Goal: Information Seeking & Learning: Learn about a topic

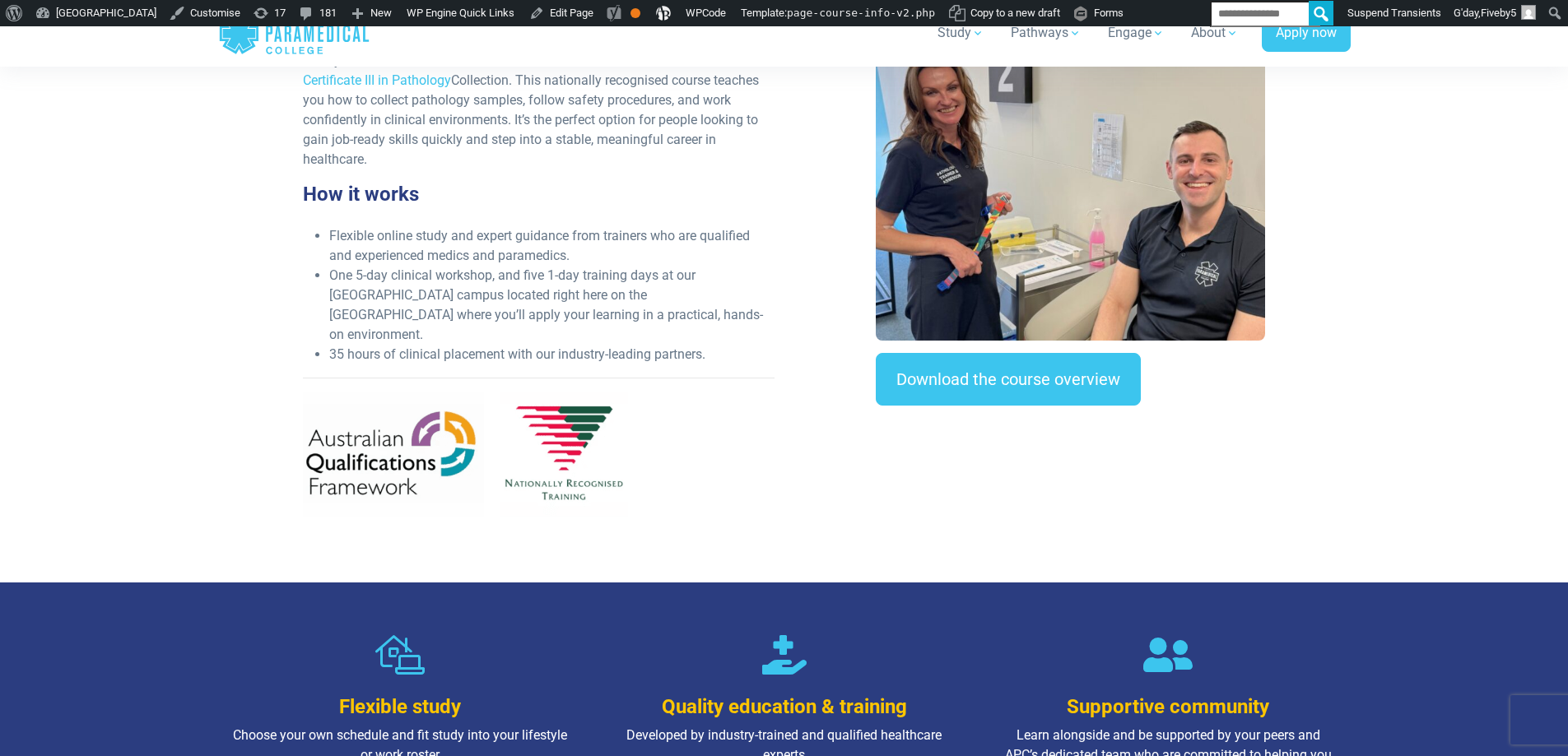
scroll to position [576, 0]
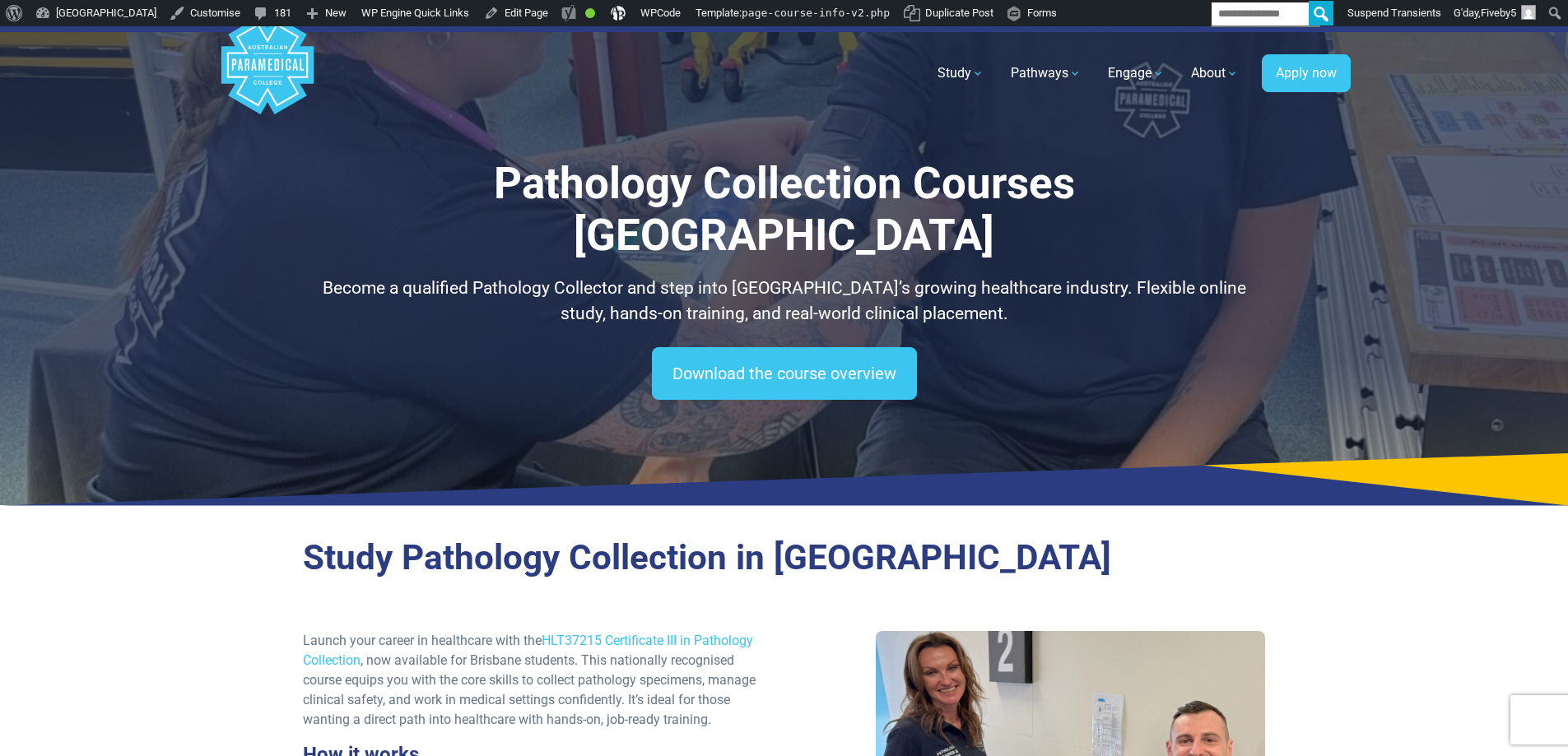
drag, startPoint x: 436, startPoint y: 337, endPoint x: 602, endPoint y: 272, distance: 178.3
click at [437, 347] on div "Download the course overview" at bounding box center [784, 373] width 963 height 53
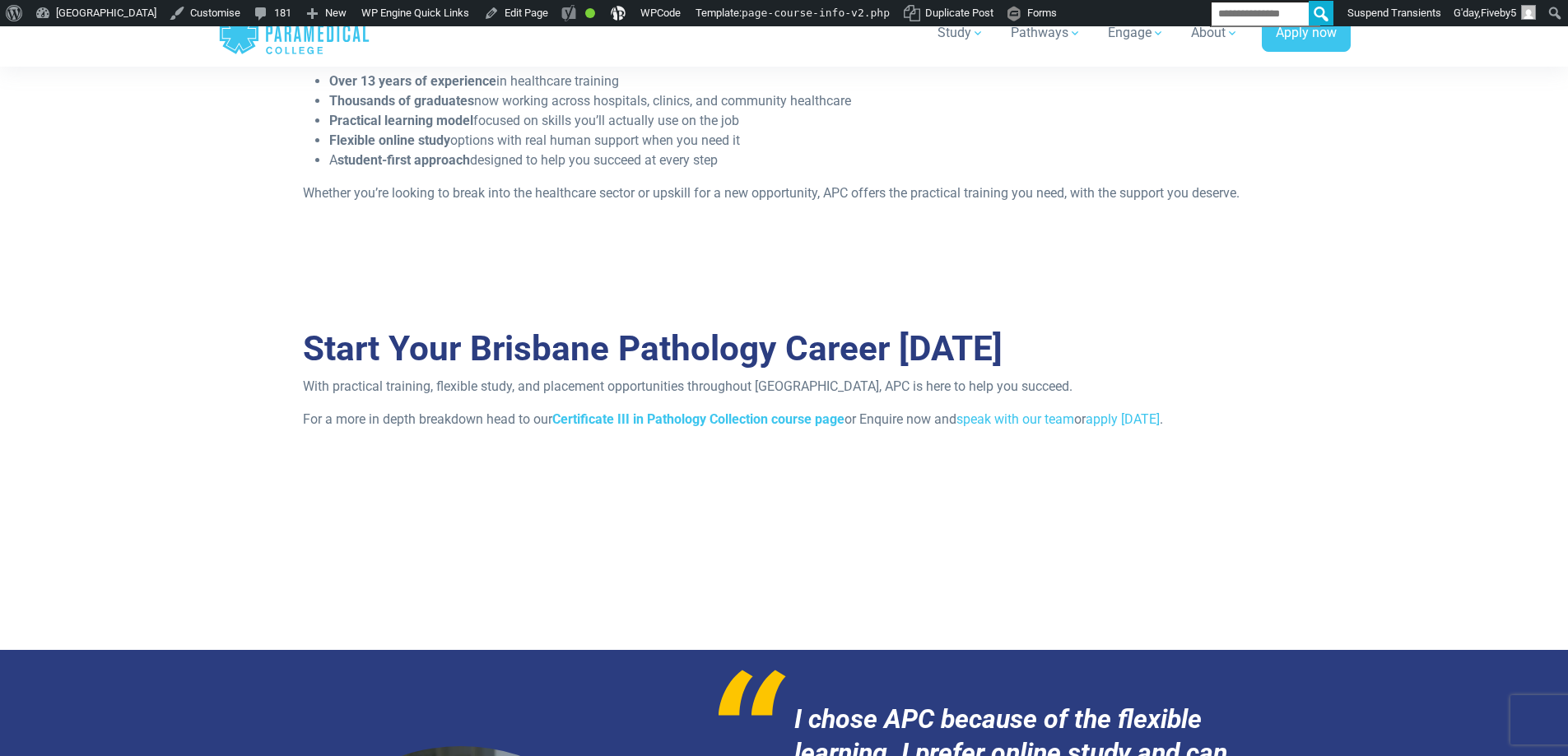
scroll to position [2142, 0]
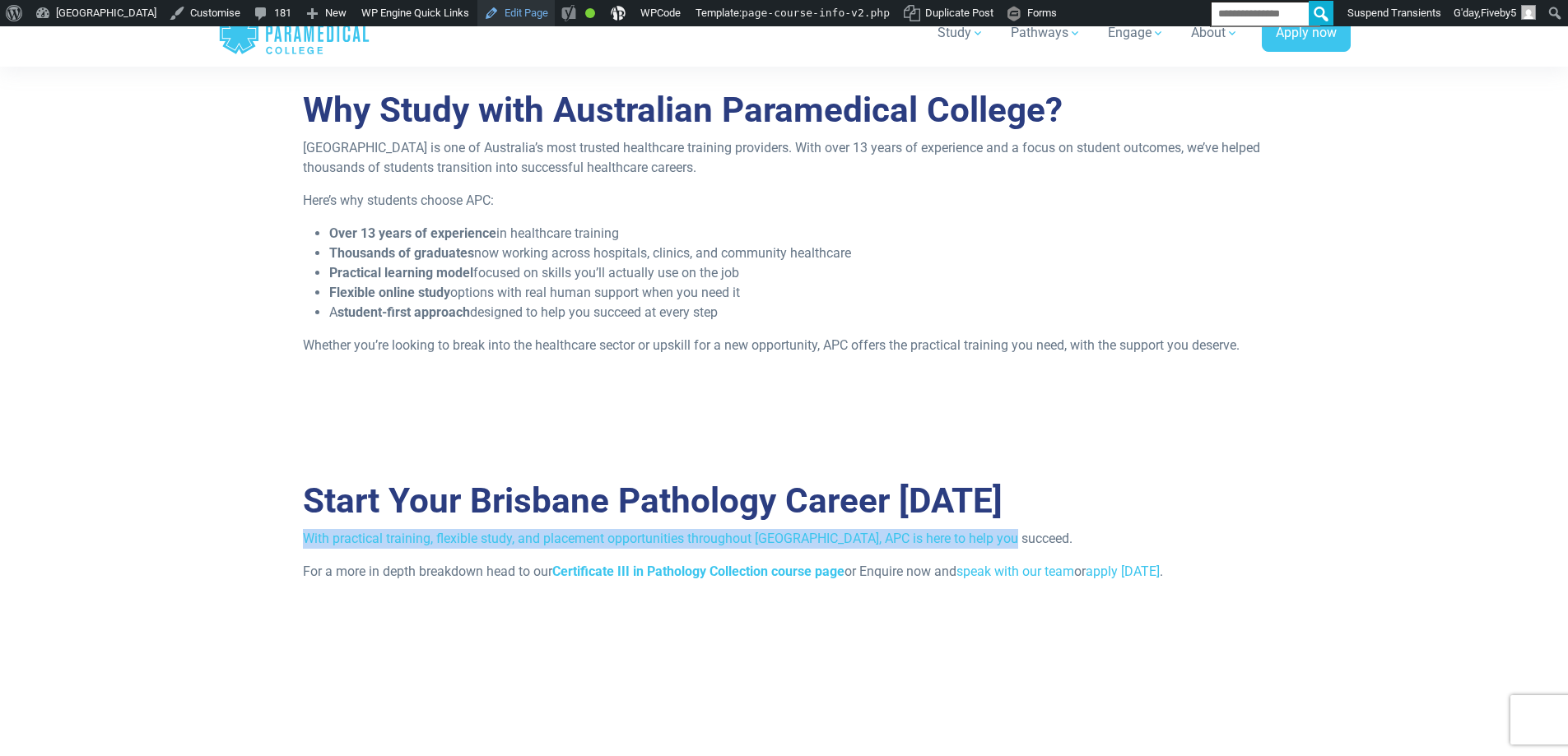
click at [555, 7] on link "Edit Page" at bounding box center [516, 13] width 77 height 27
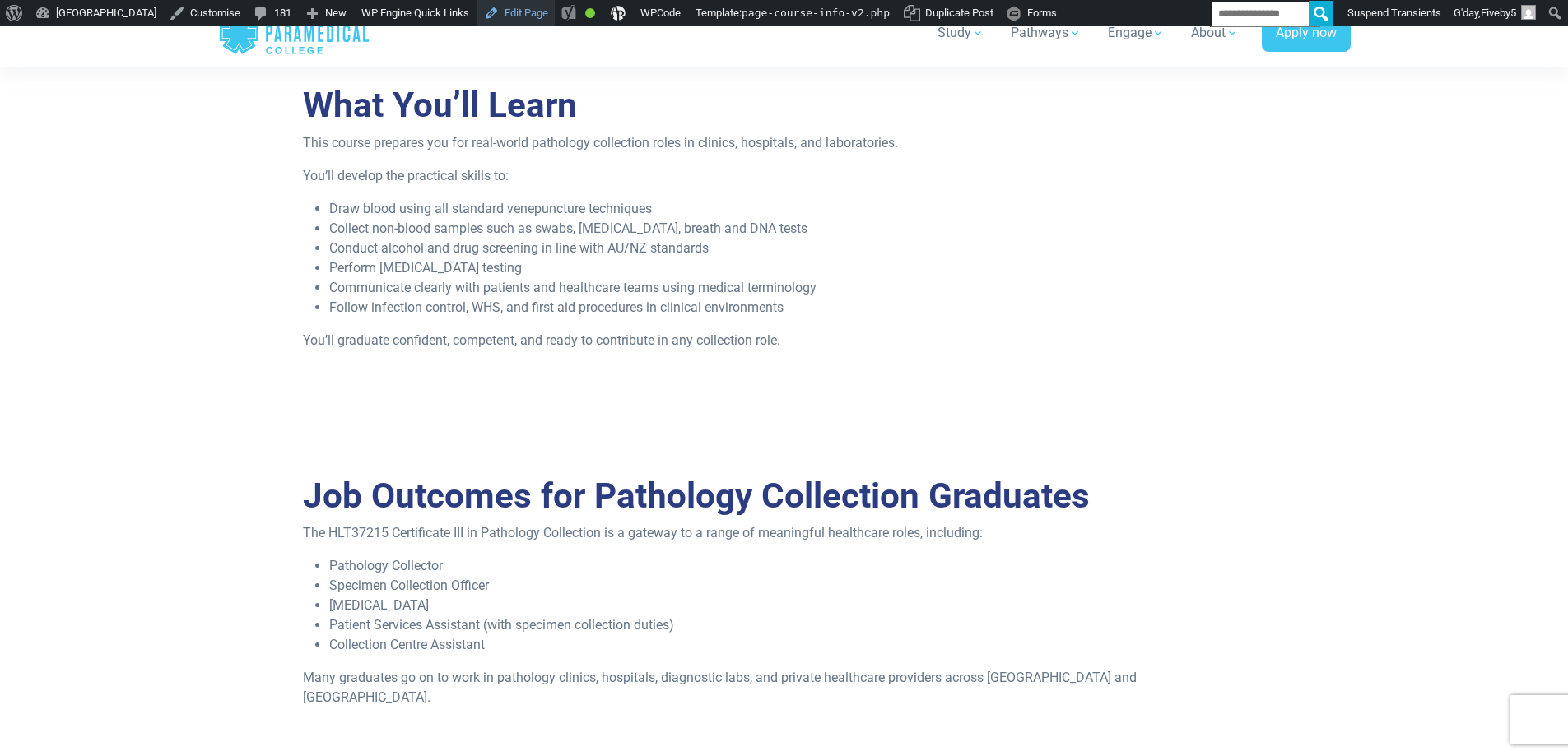
scroll to position [1319, 0]
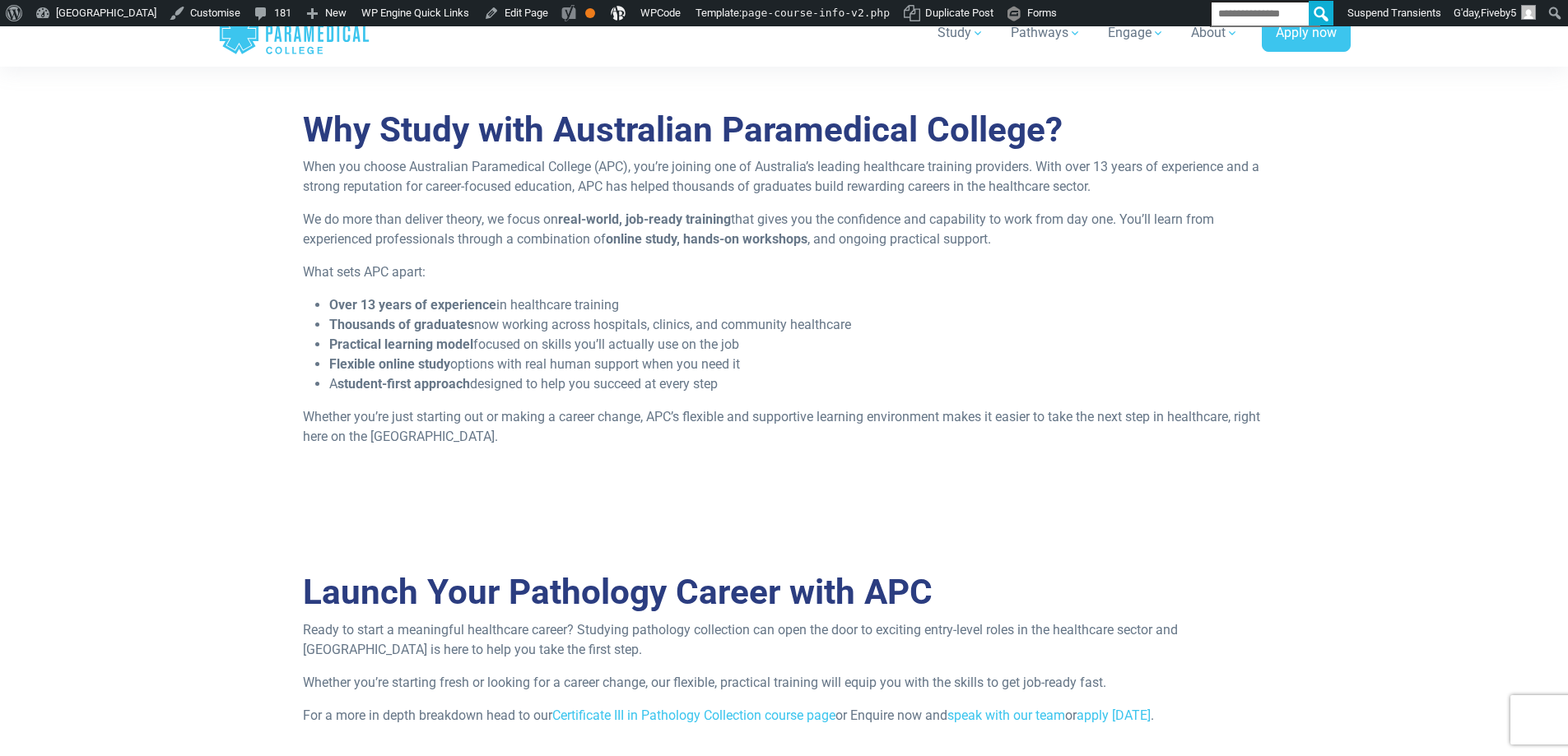
scroll to position [2057, 0]
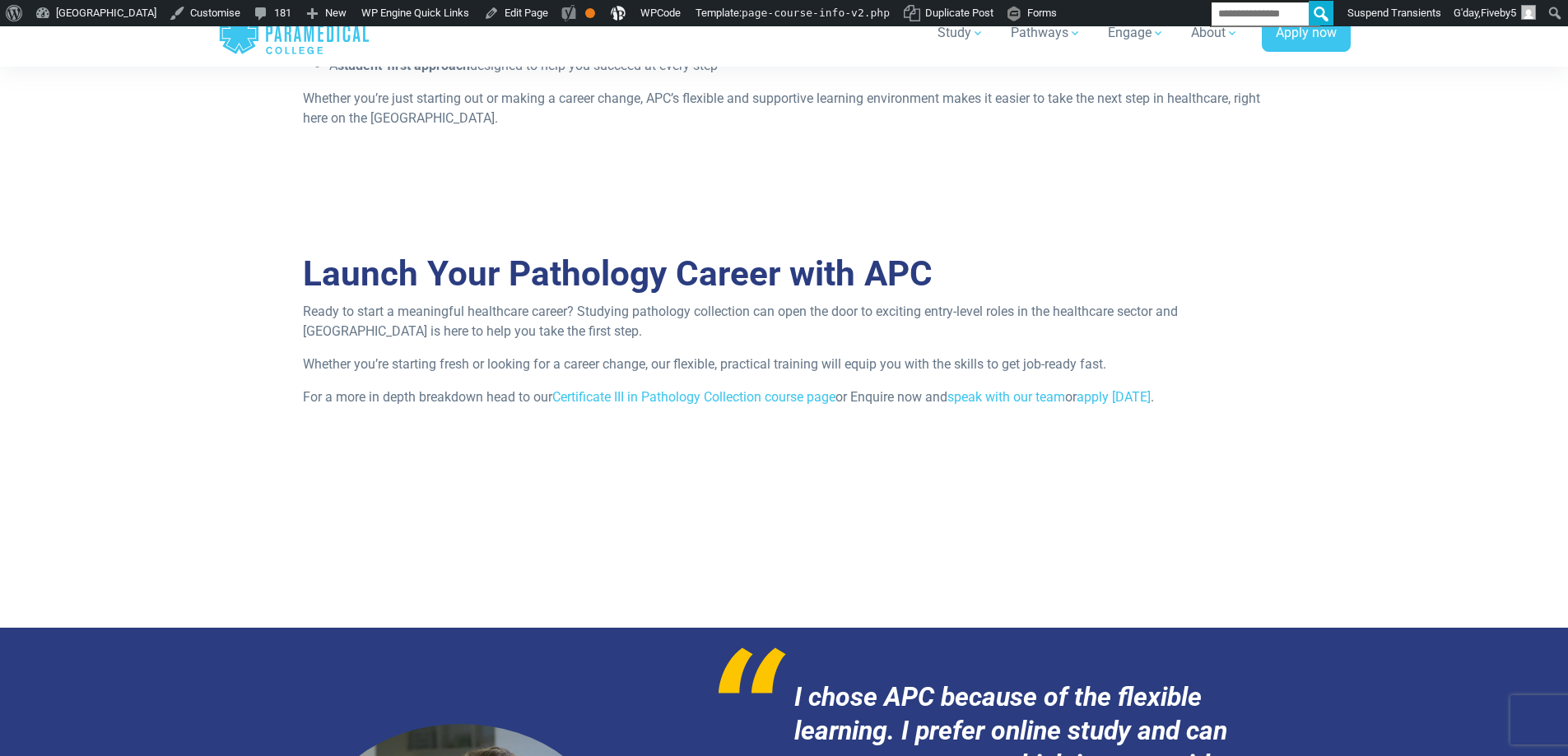
click at [1431, 370] on section "Launch Your Pathology Career with APC Ready to start a meaningful healthcare ca…" at bounding box center [784, 372] width 1568 height 279
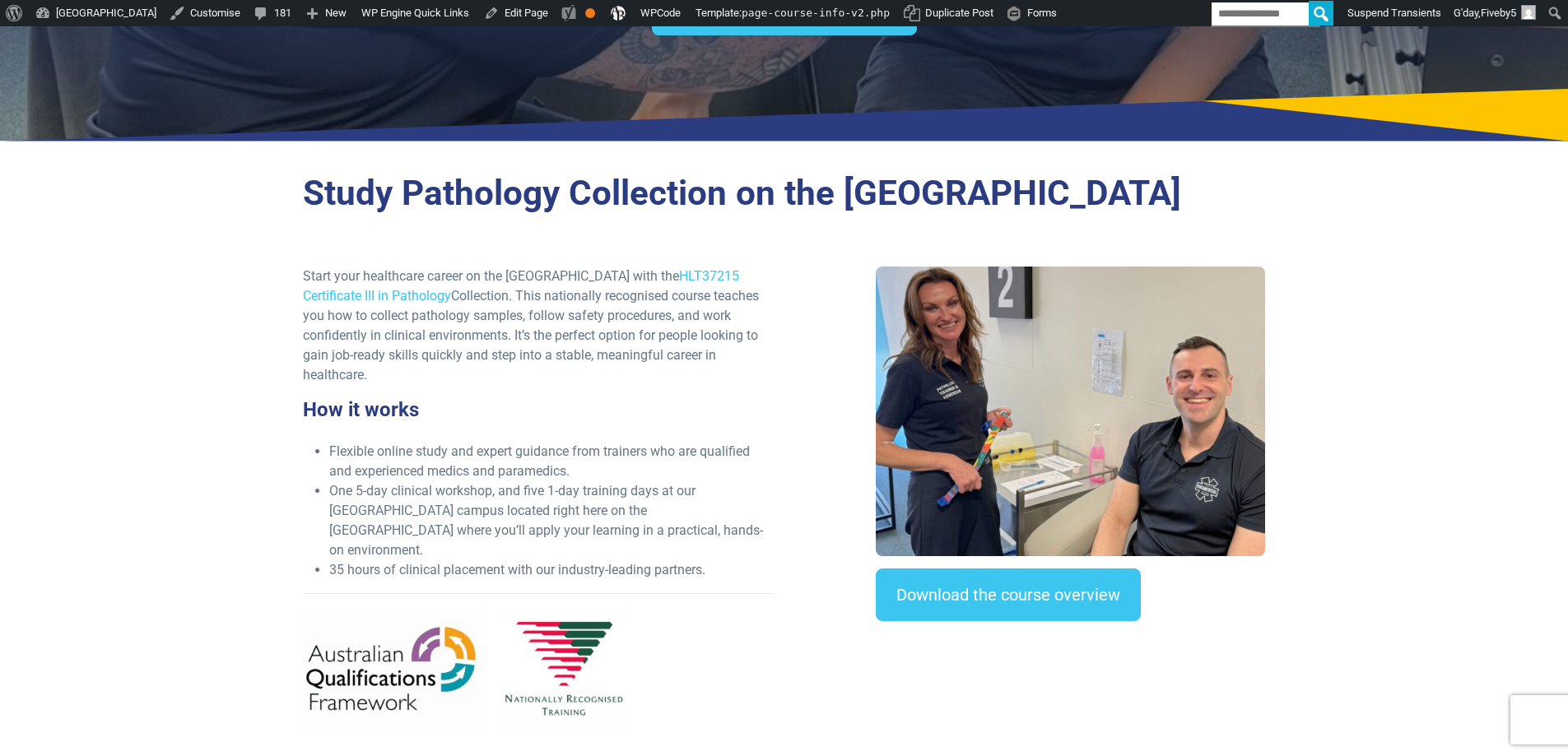
scroll to position [247, 0]
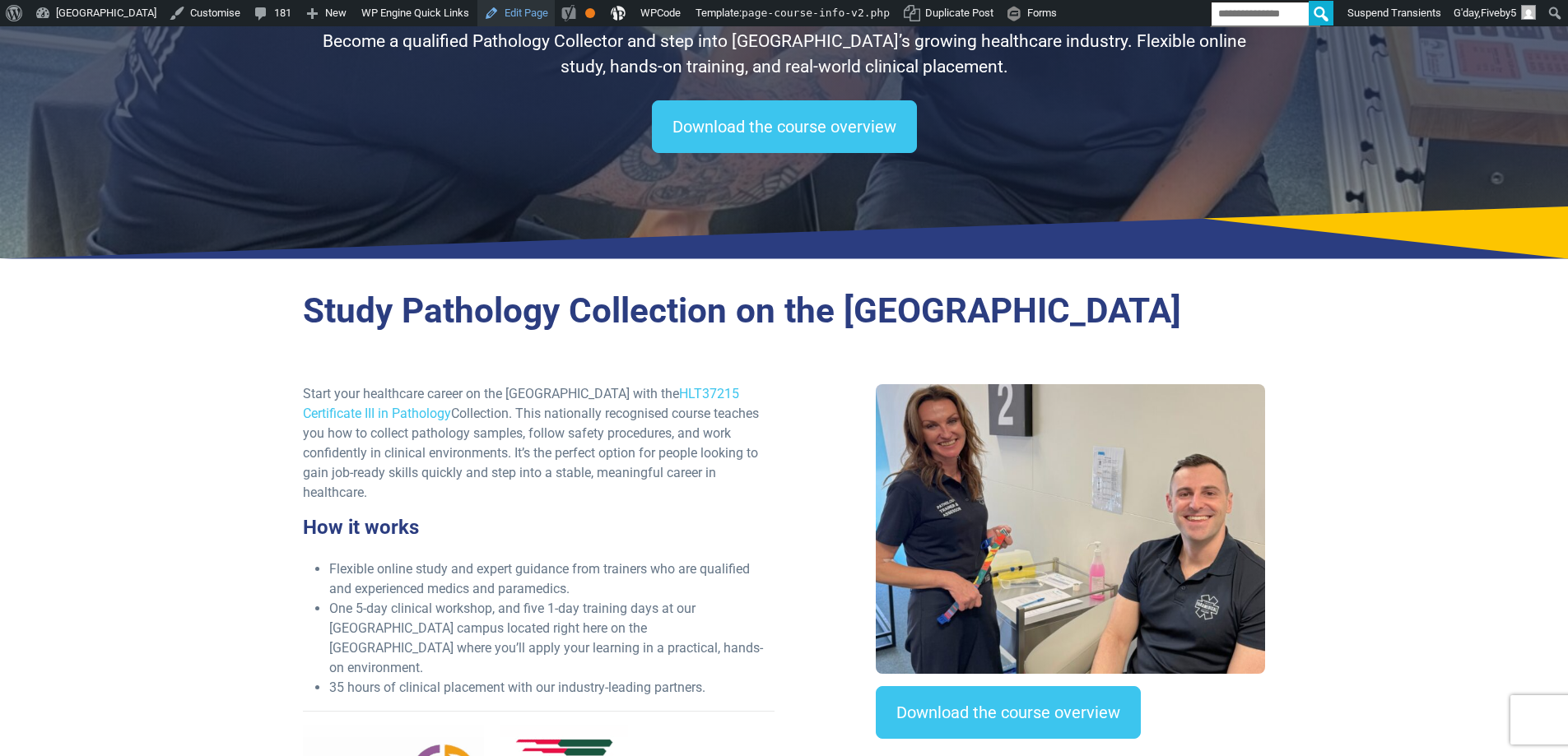
click at [555, 12] on link "Edit Page" at bounding box center [516, 13] width 77 height 27
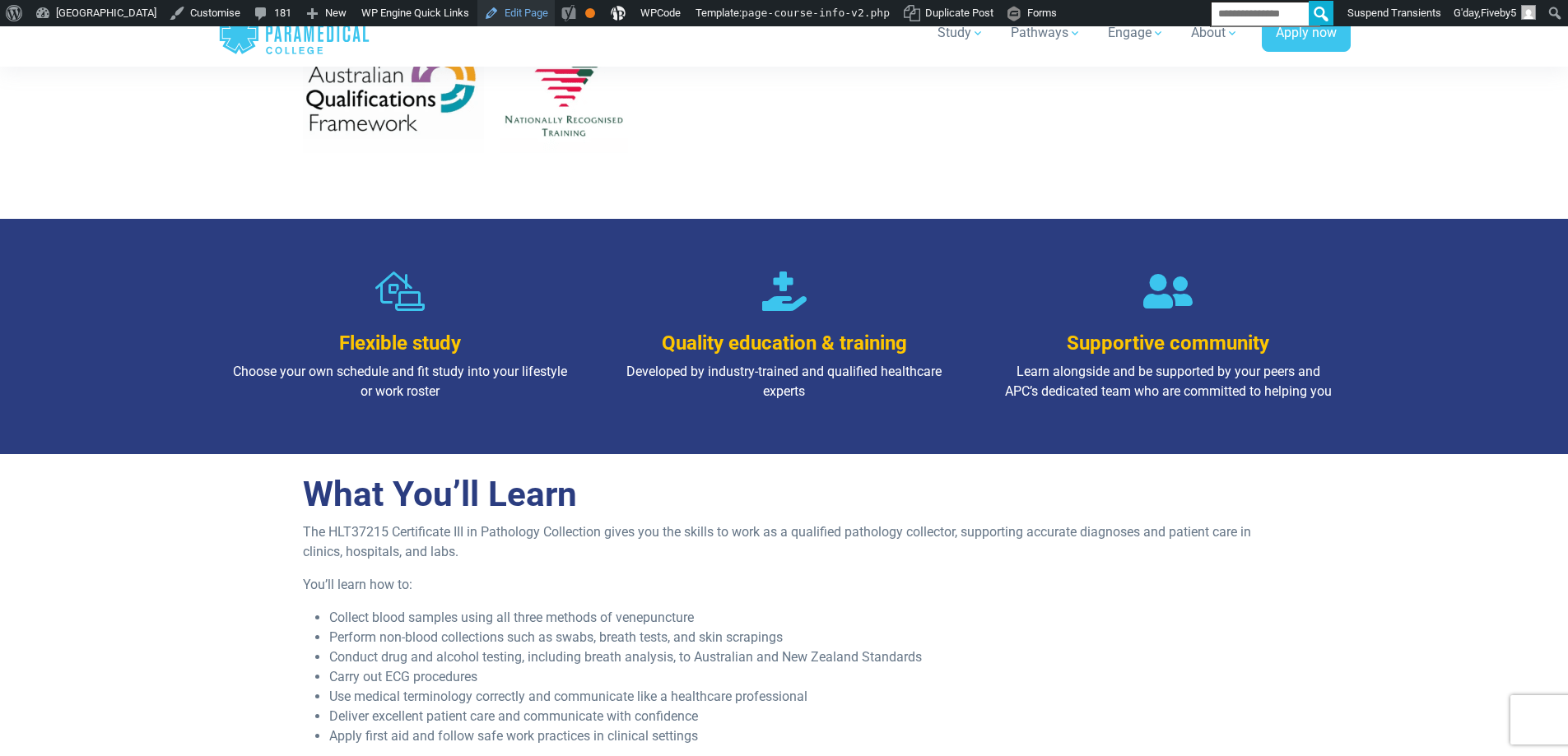
scroll to position [1069, 0]
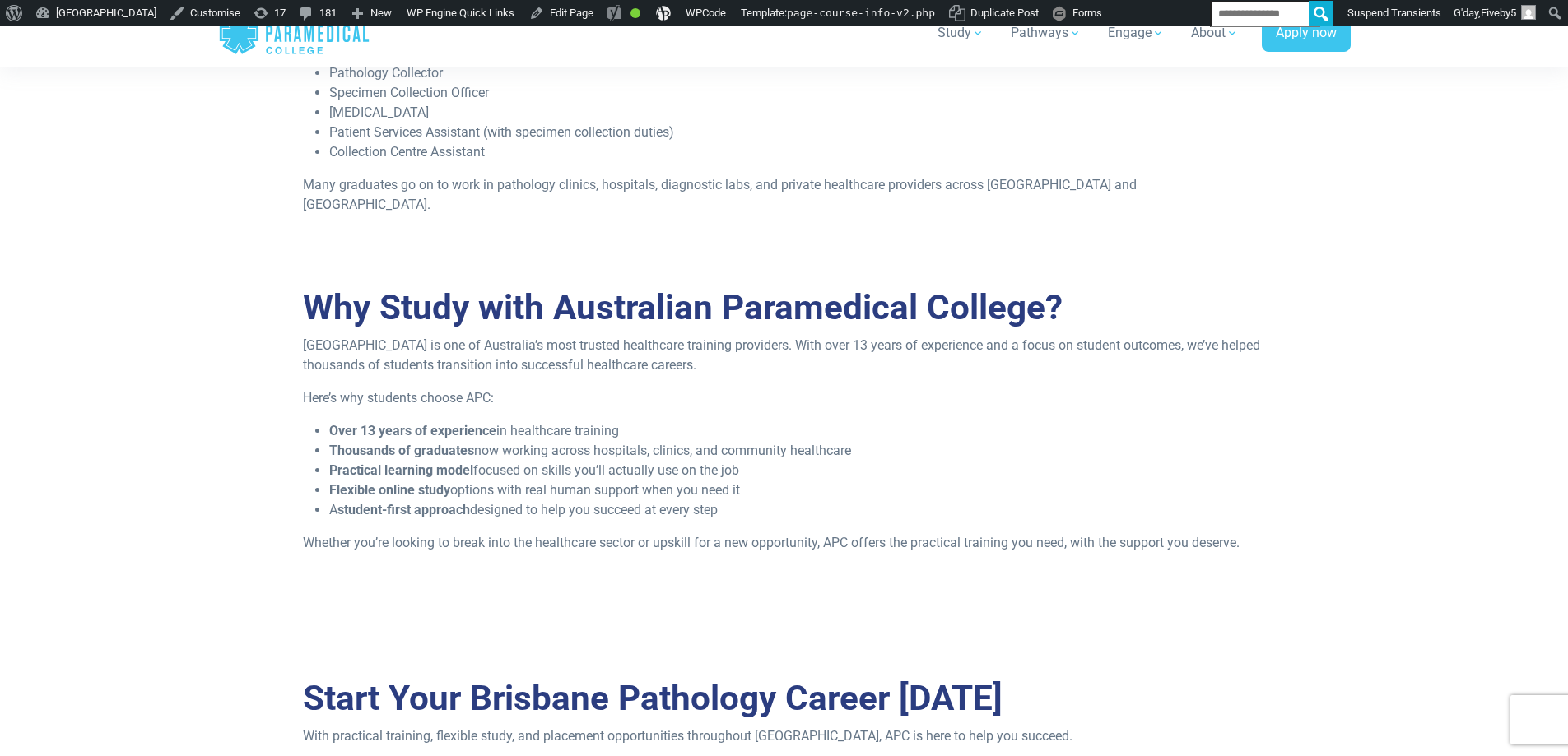
scroll to position [1810, 0]
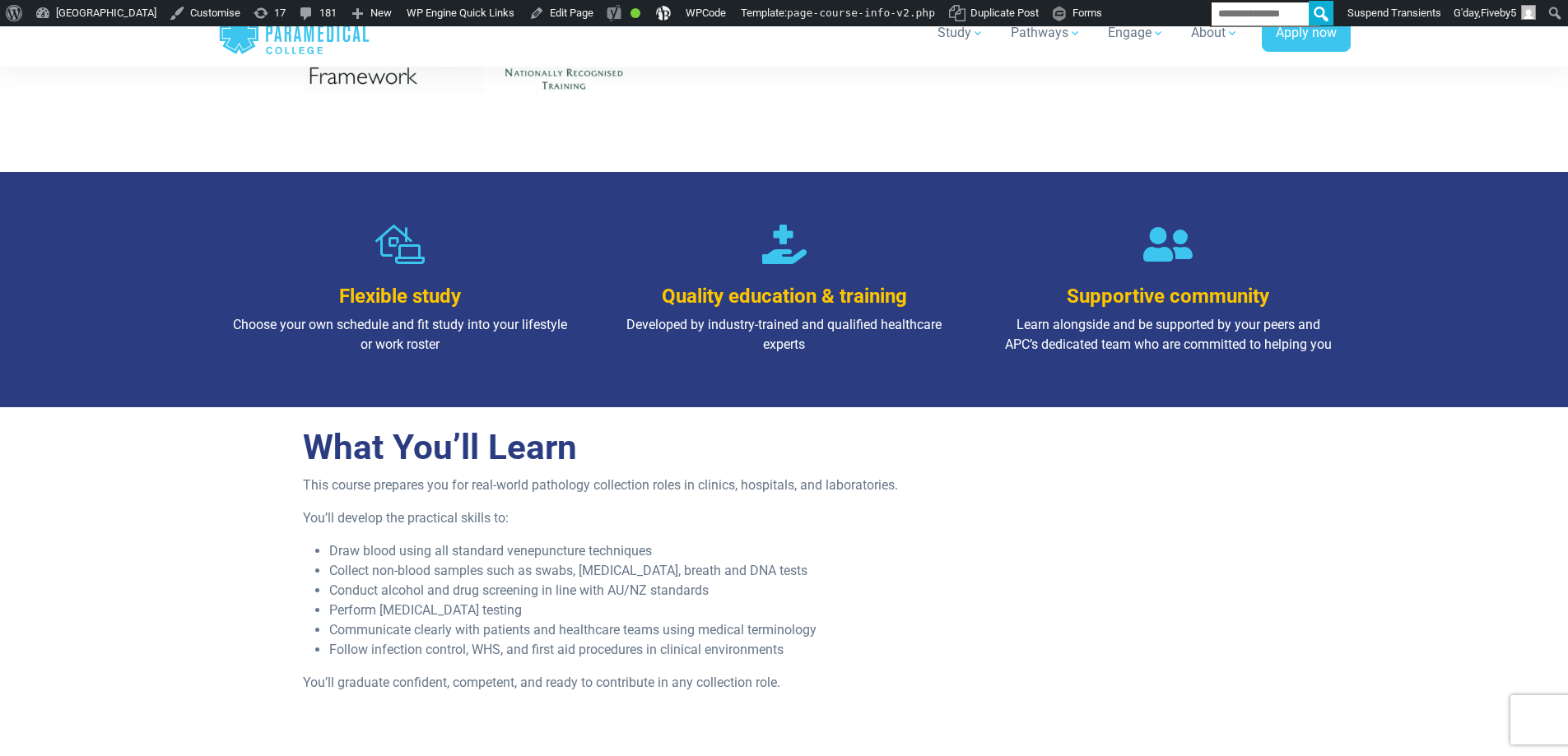
scroll to position [1069, 0]
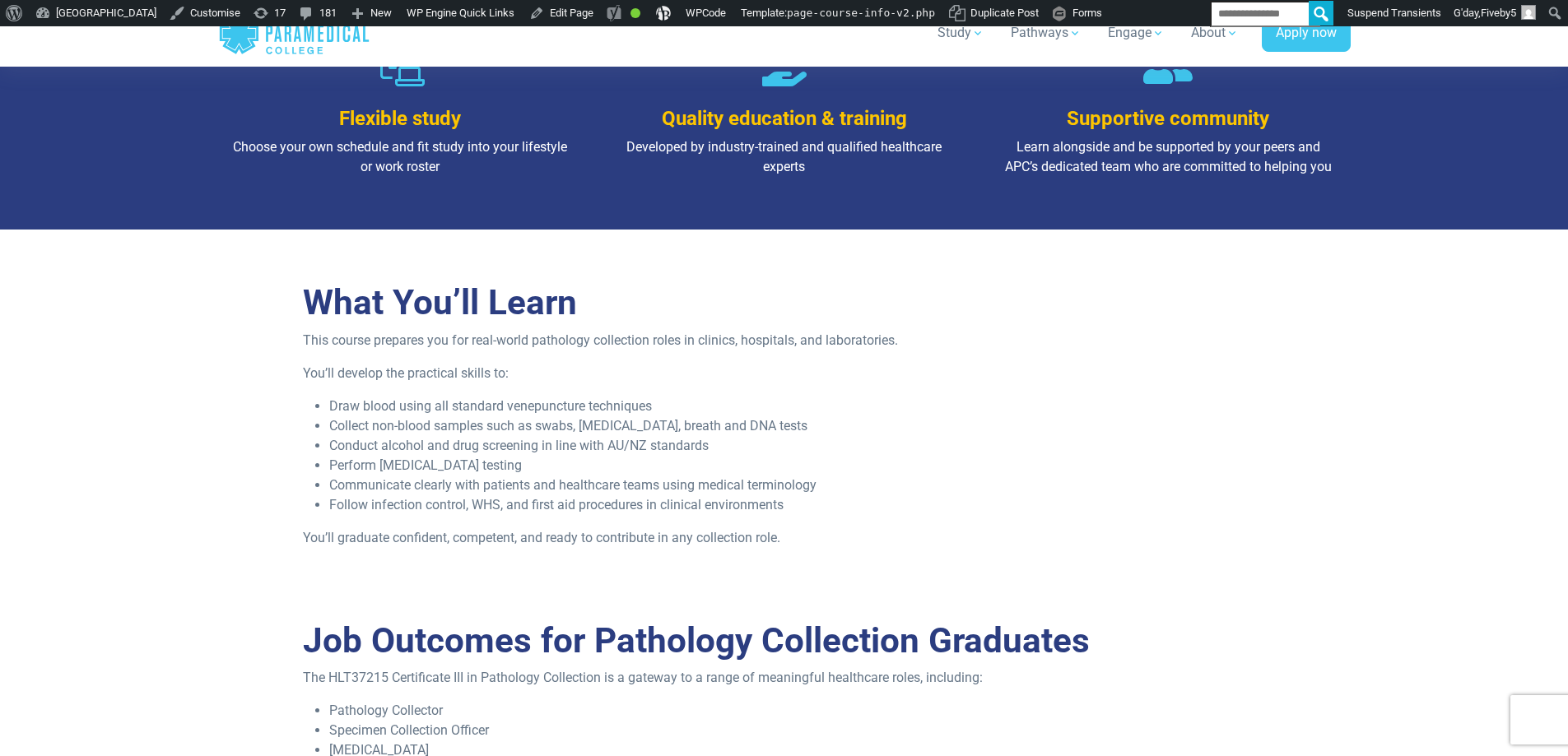
scroll to position [1646, 0]
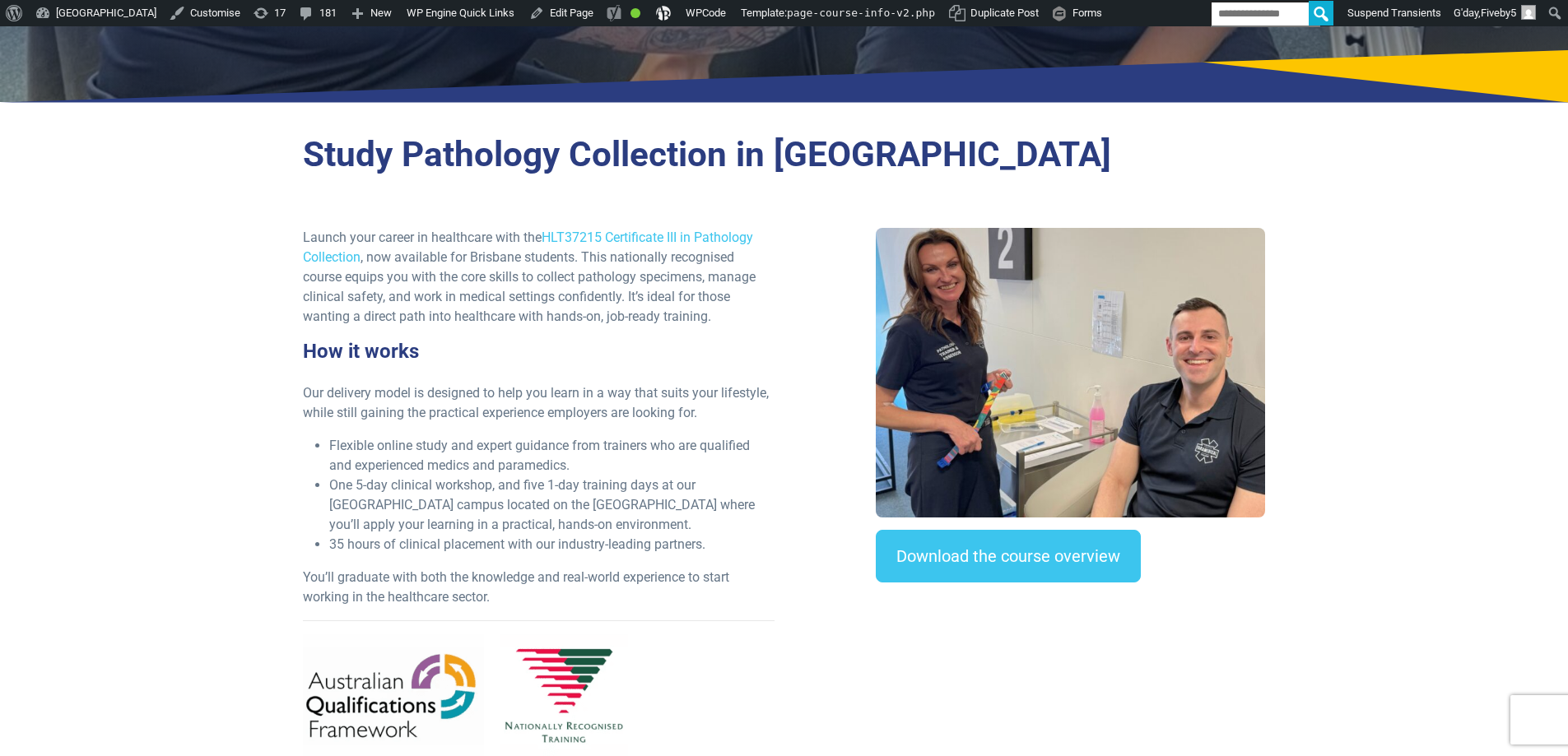
scroll to position [658, 0]
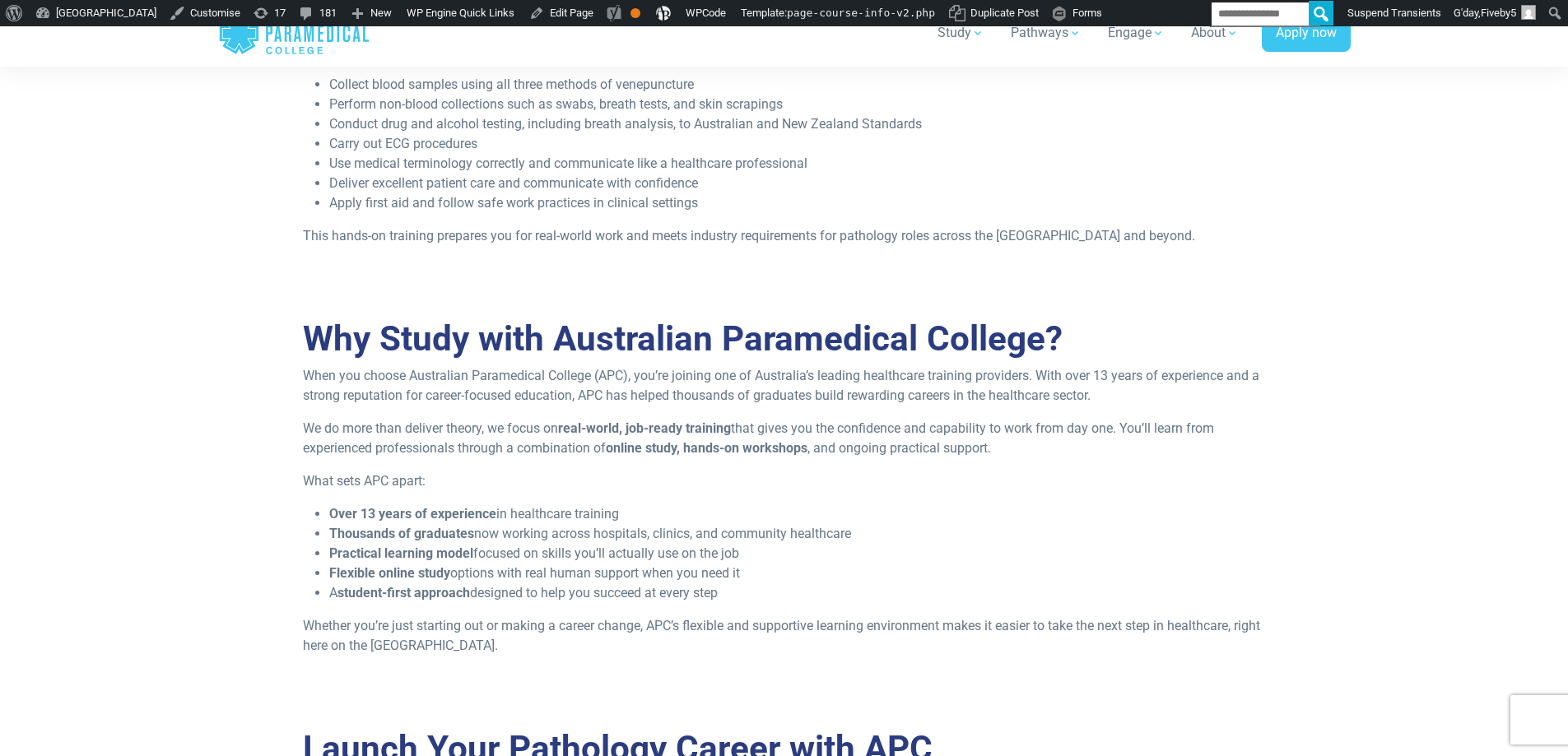
scroll to position [1482, 0]
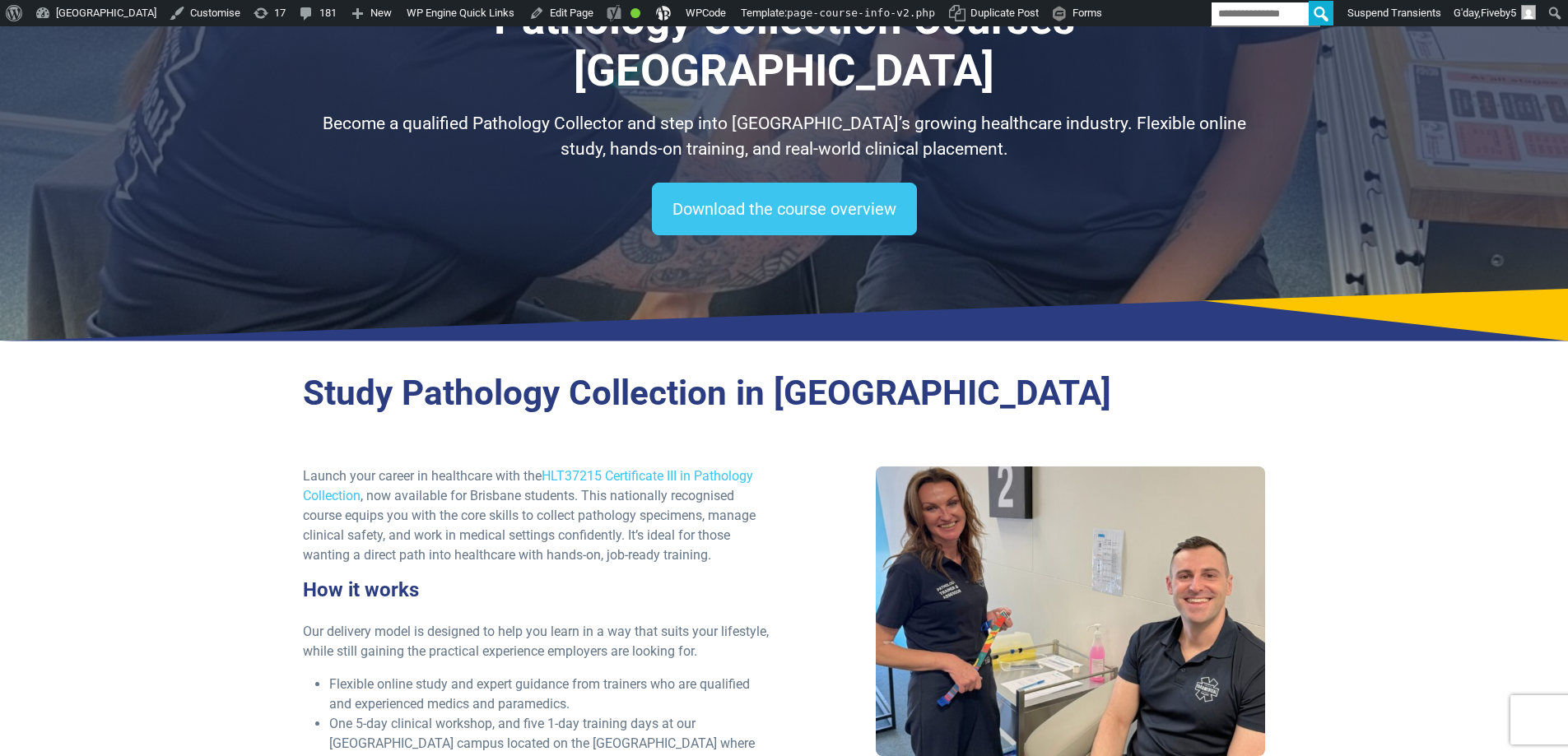
scroll to position [658, 0]
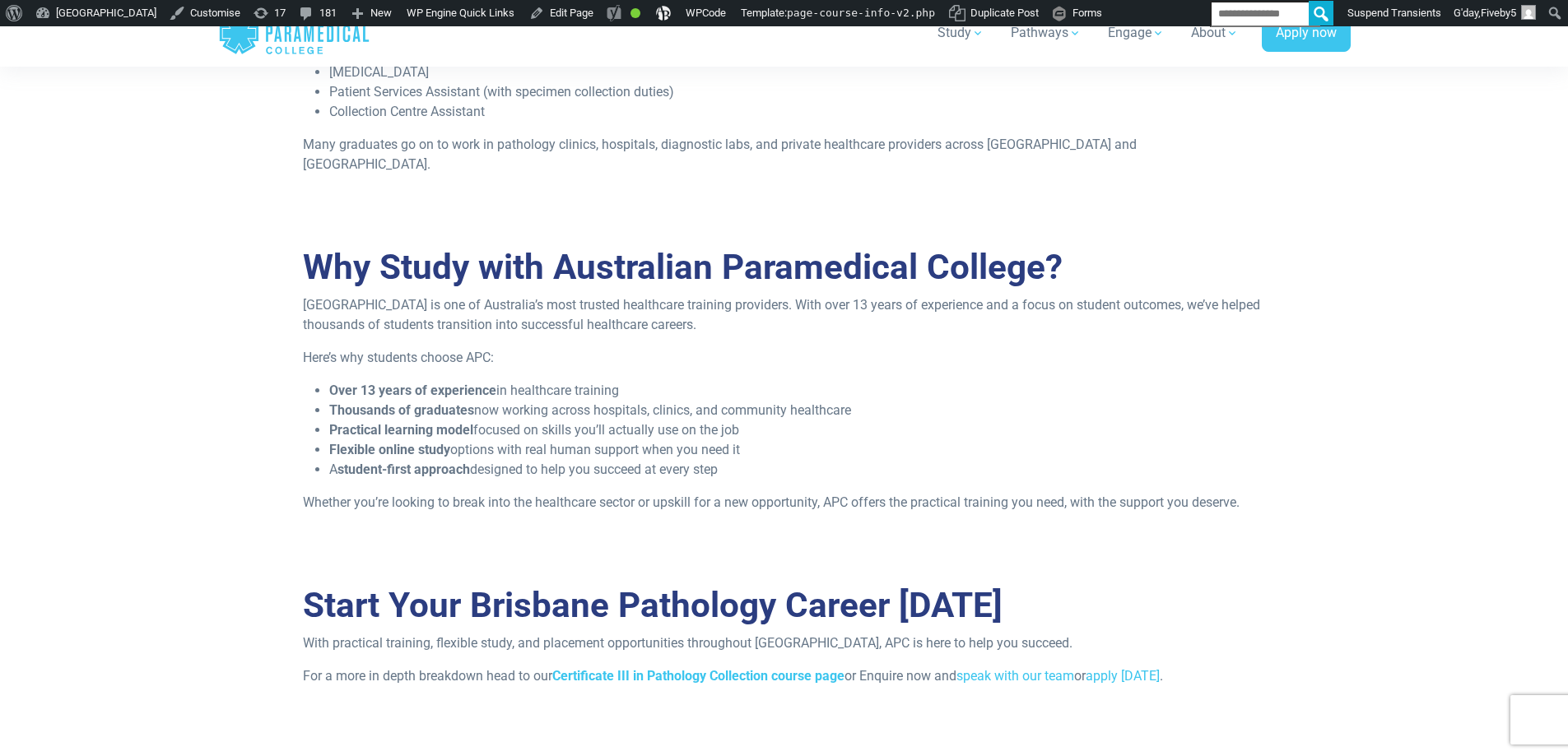
scroll to position [1646, 0]
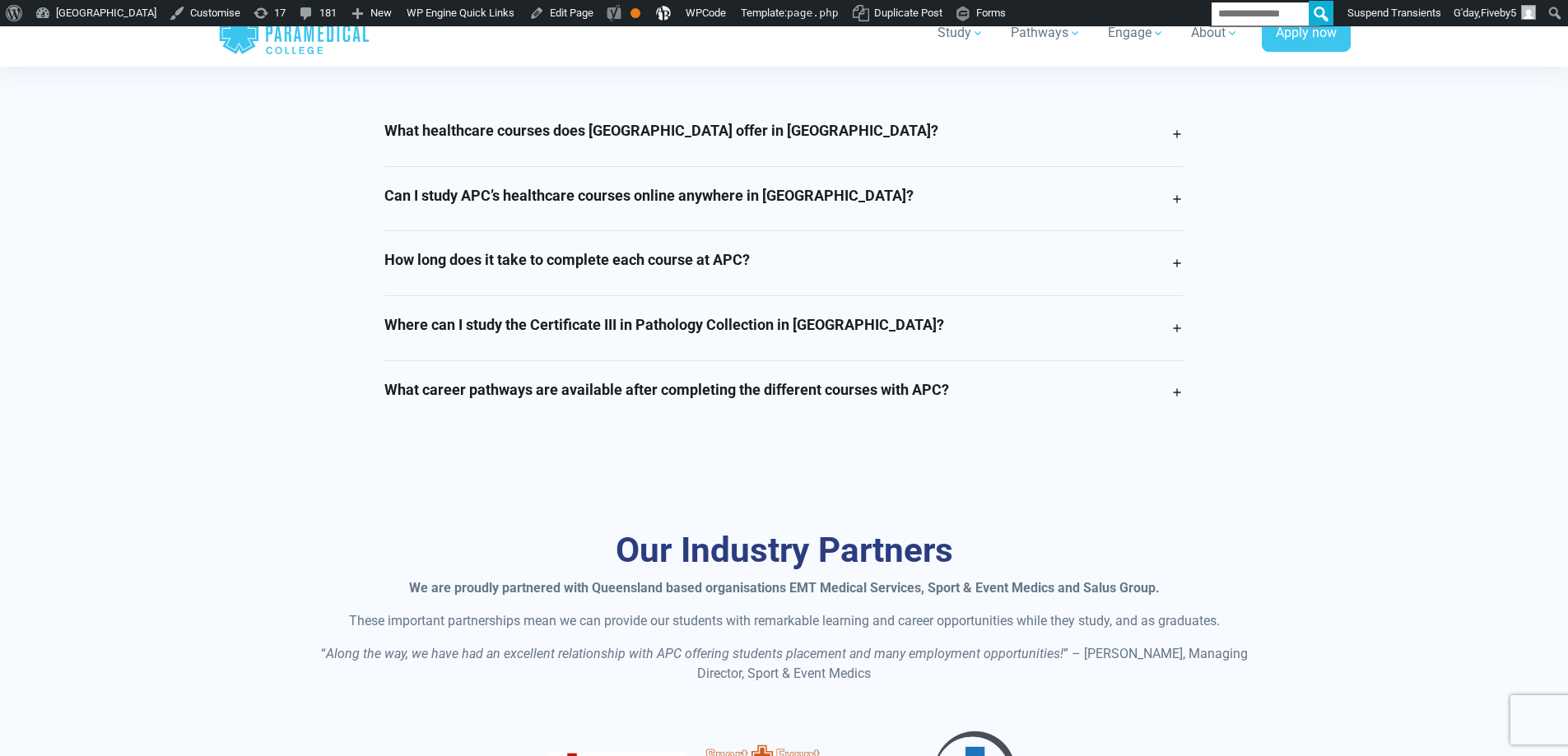
scroll to position [4033, 0]
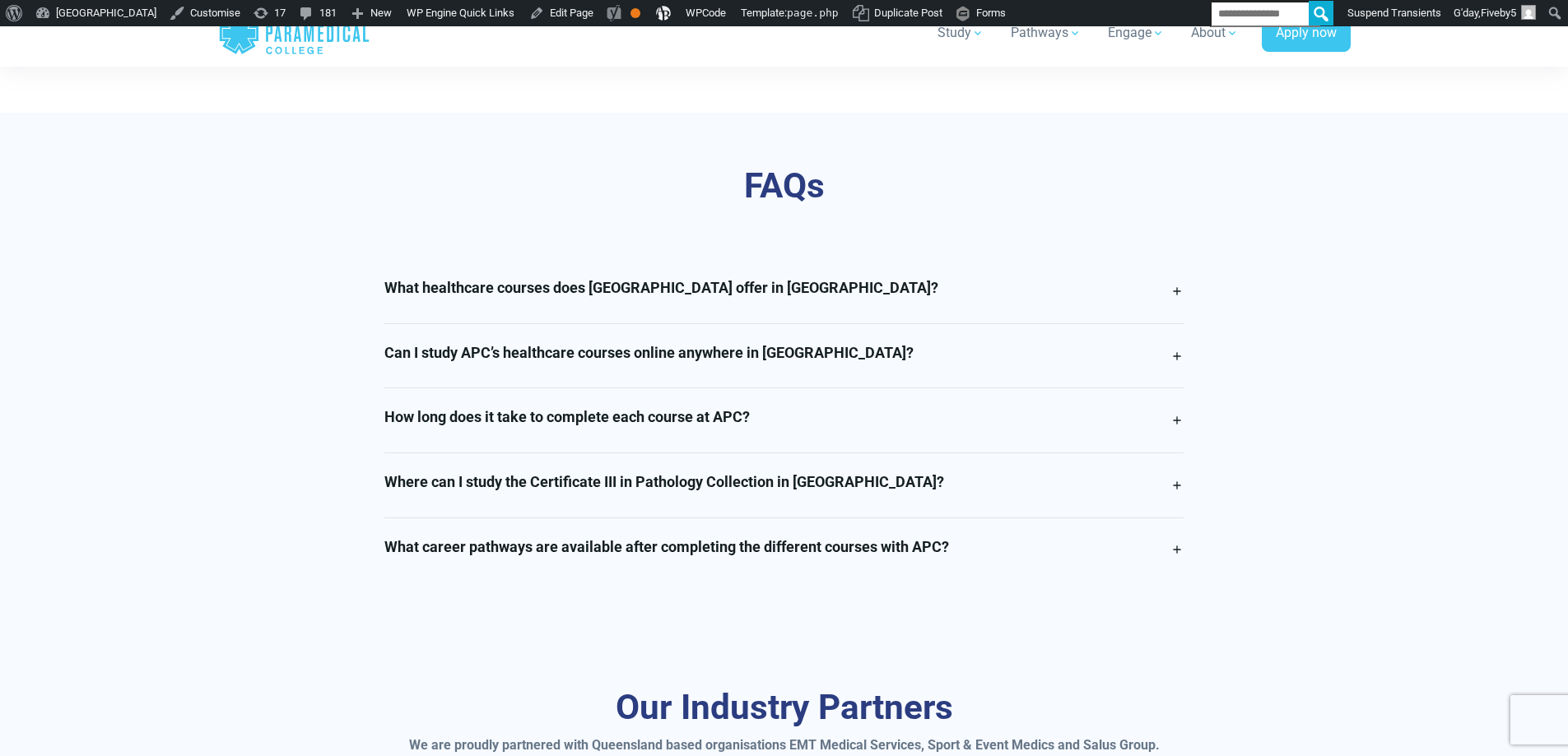
click at [868, 350] on link "Can I study APC’s healthcare courses online anywhere in [GEOGRAPHIC_DATA]?" at bounding box center [784, 356] width 799 height 64
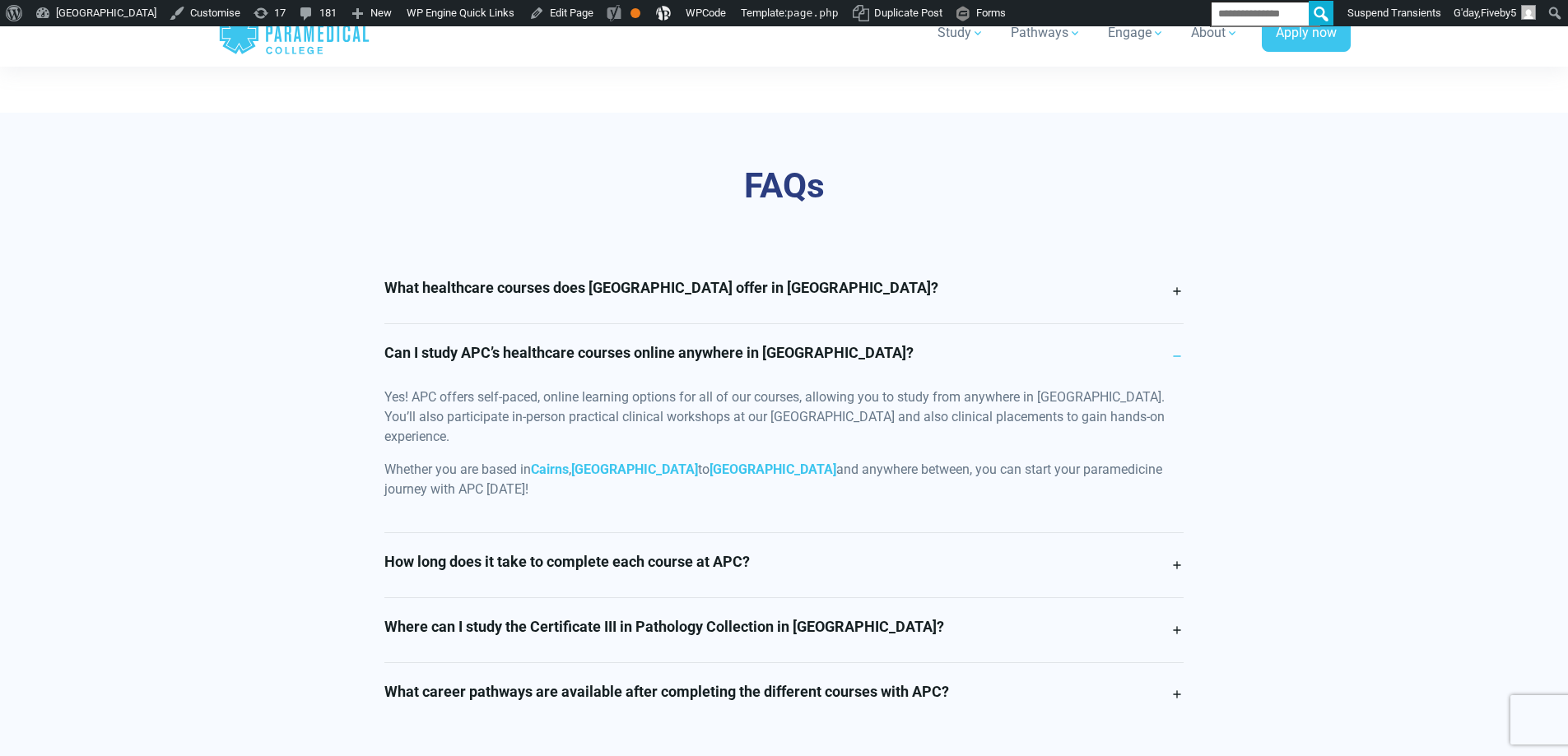
click at [619, 618] on h4 "Where can I study the Certificate III in Pathology Collection in [GEOGRAPHIC_DA…" at bounding box center [664, 627] width 559 height 18
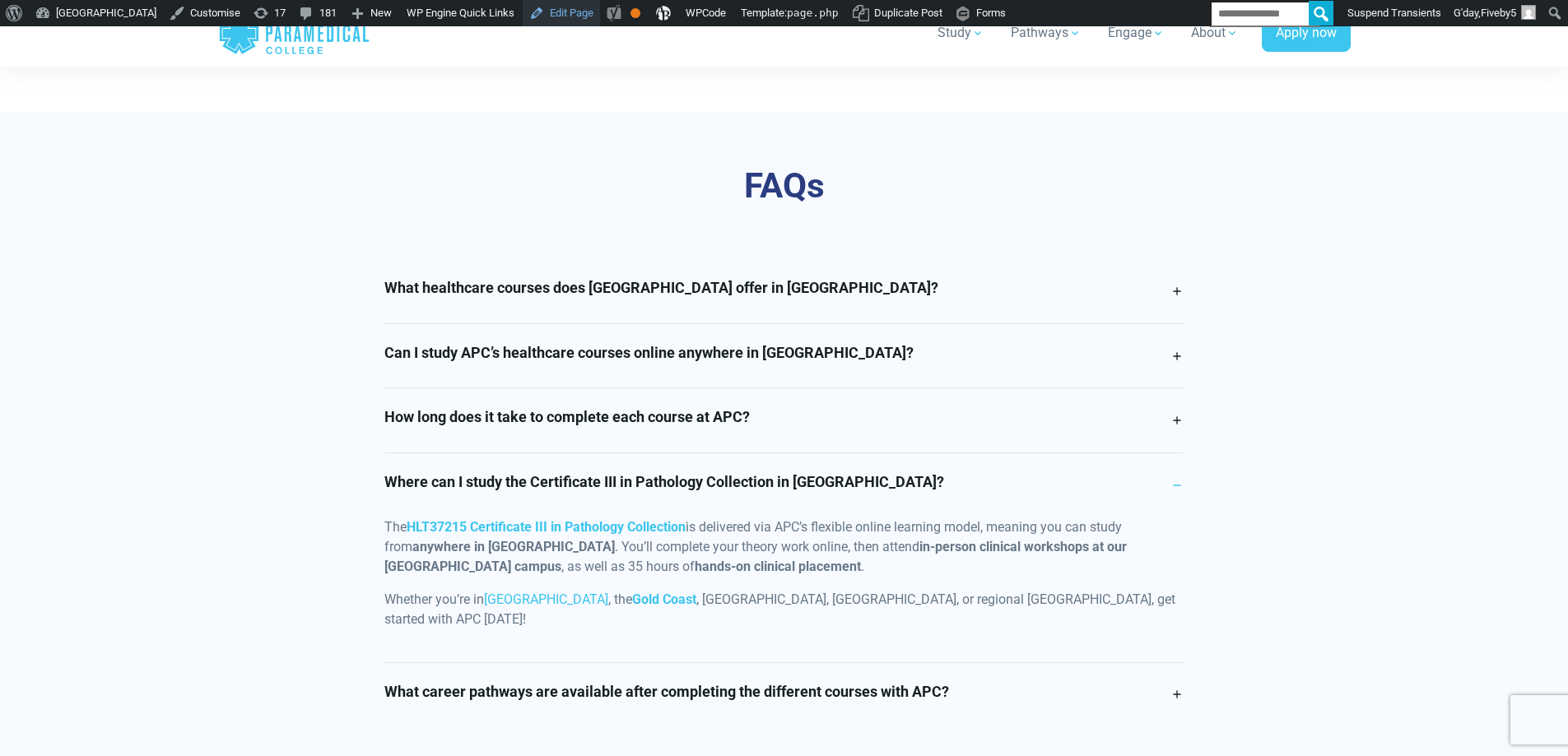
click at [600, 9] on link "Edit Page" at bounding box center [561, 13] width 77 height 27
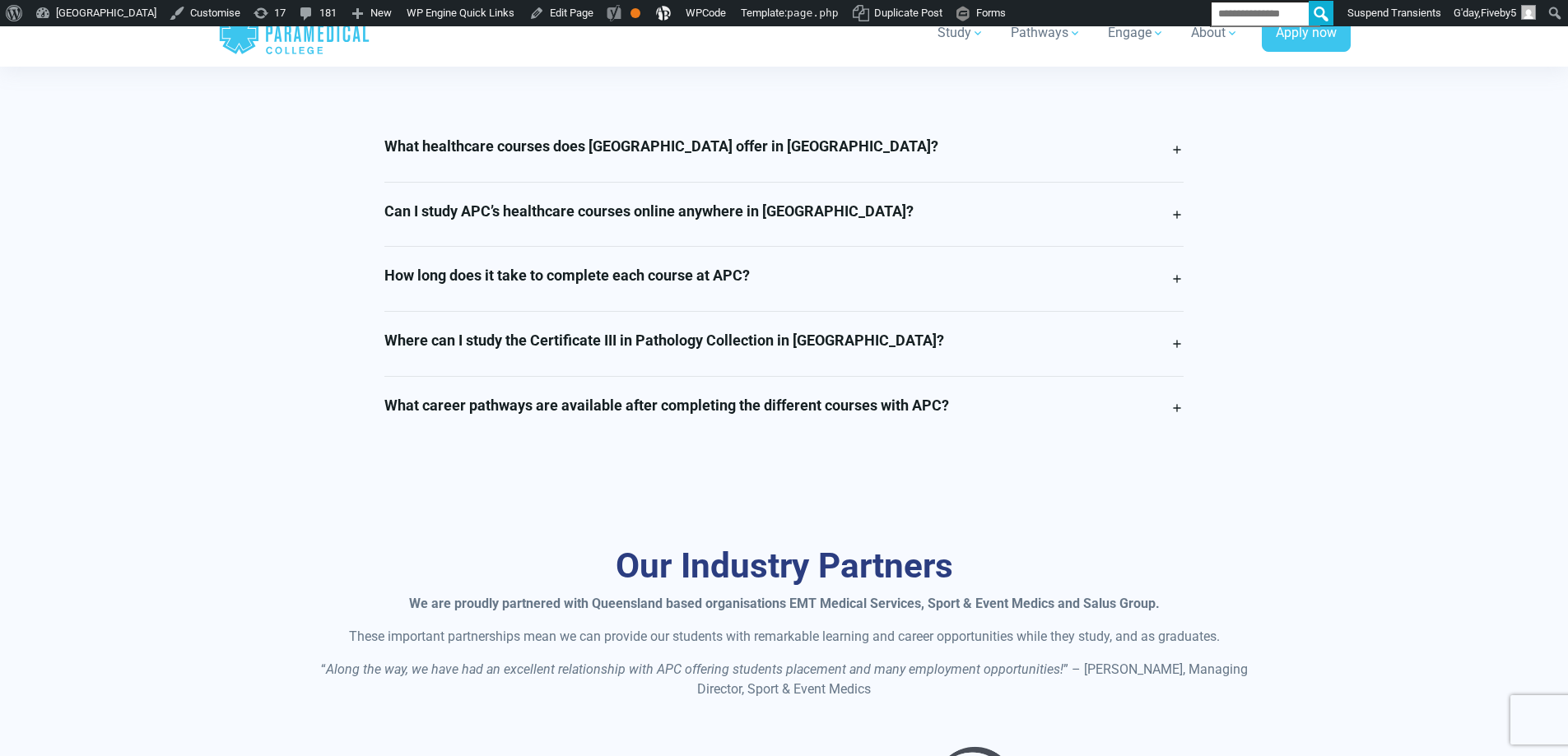
scroll to position [4115, 0]
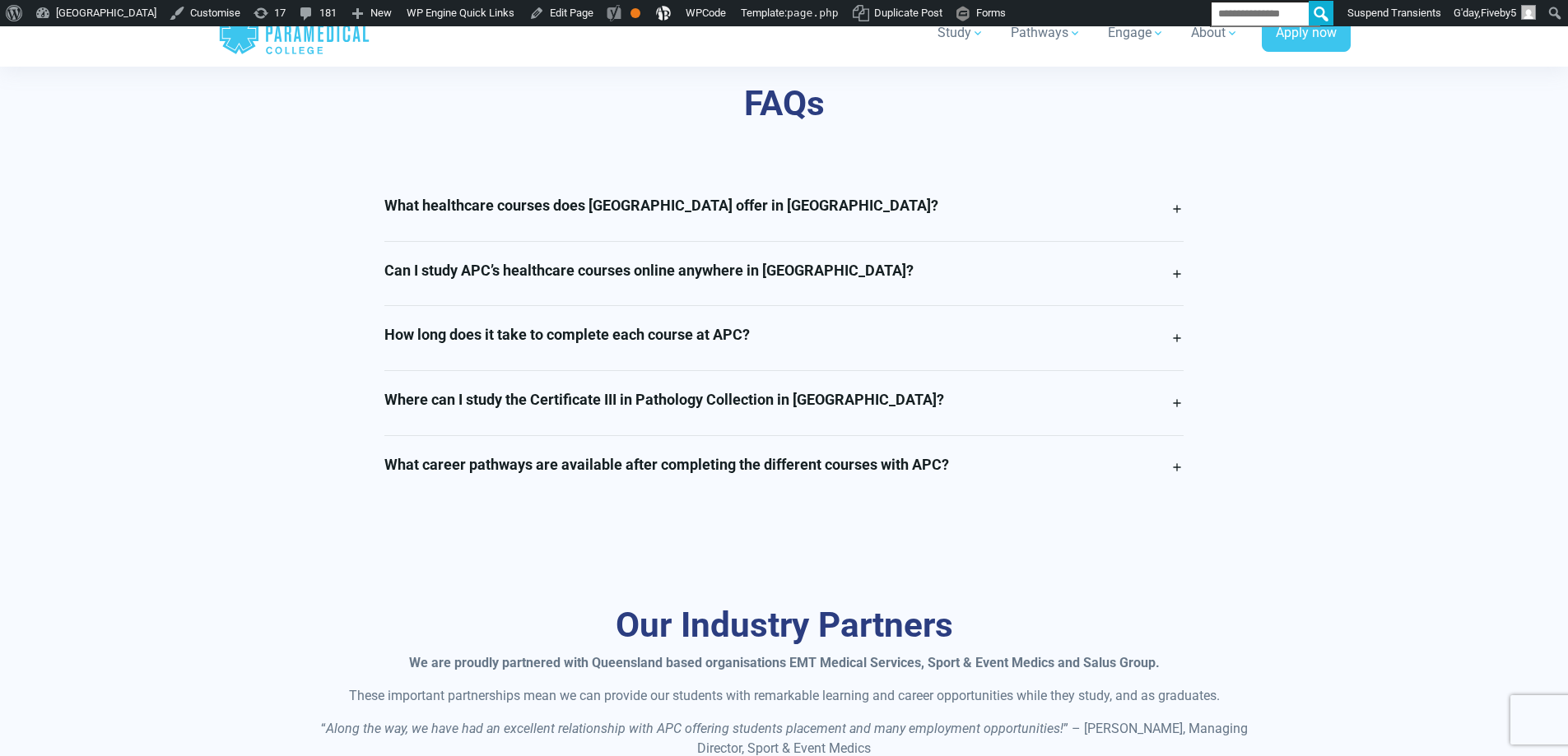
click at [537, 400] on h4 "Where can I study the Certificate III in Pathology Collection in [GEOGRAPHIC_DA…" at bounding box center [664, 400] width 559 height 18
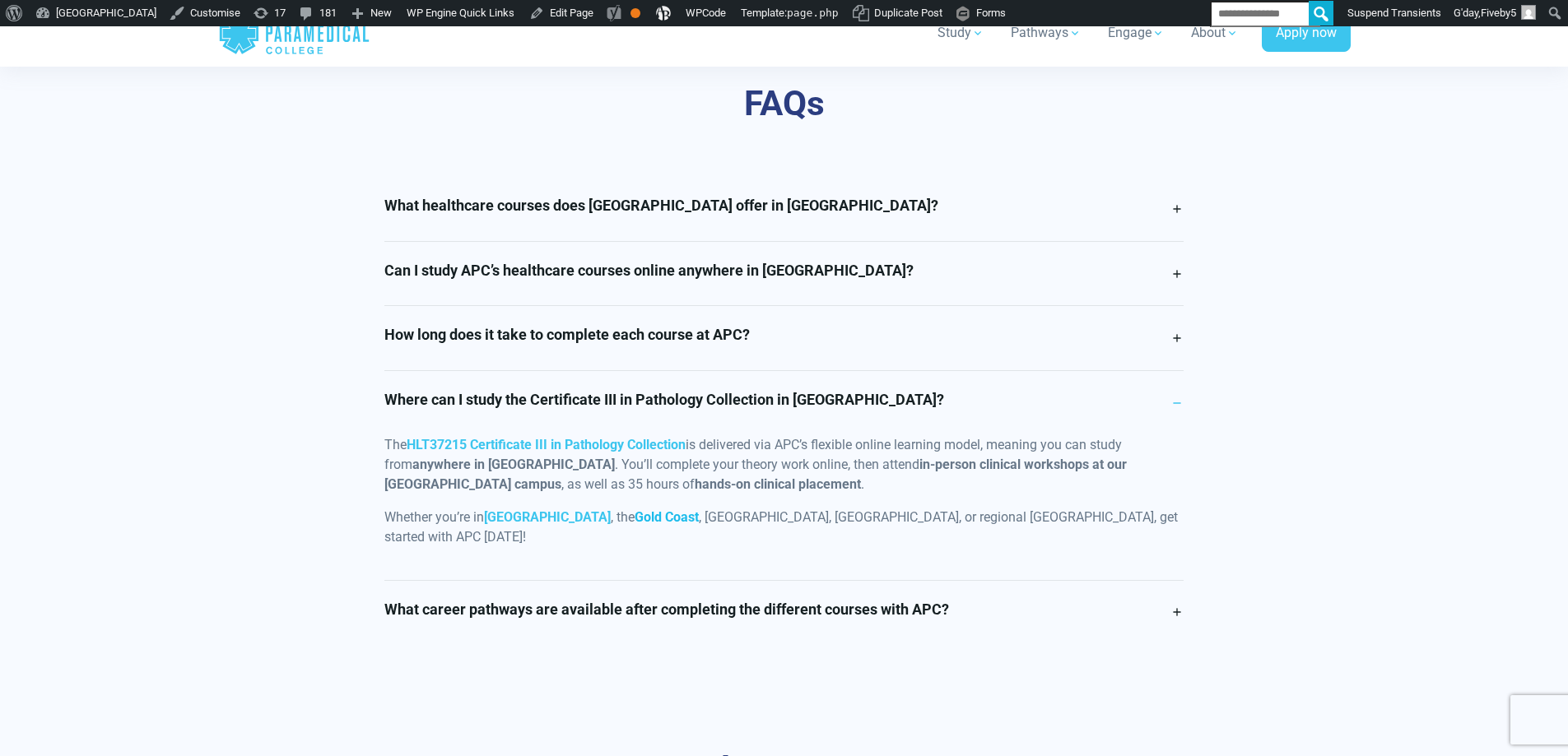
click at [635, 518] on link "Gold Coast" at bounding box center [667, 517] width 64 height 16
click at [524, 520] on link "[GEOGRAPHIC_DATA]" at bounding box center [547, 517] width 126 height 16
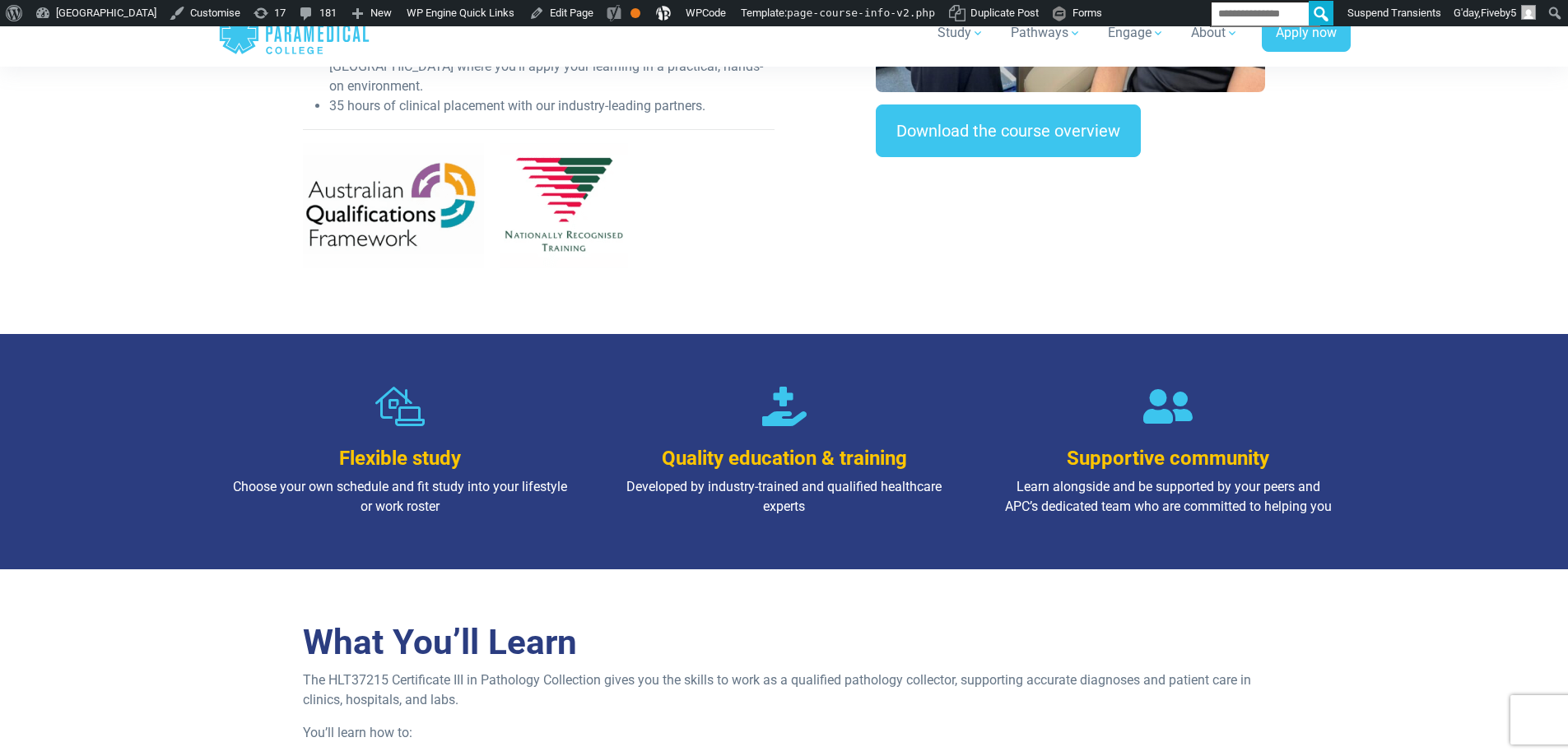
scroll to position [681, 0]
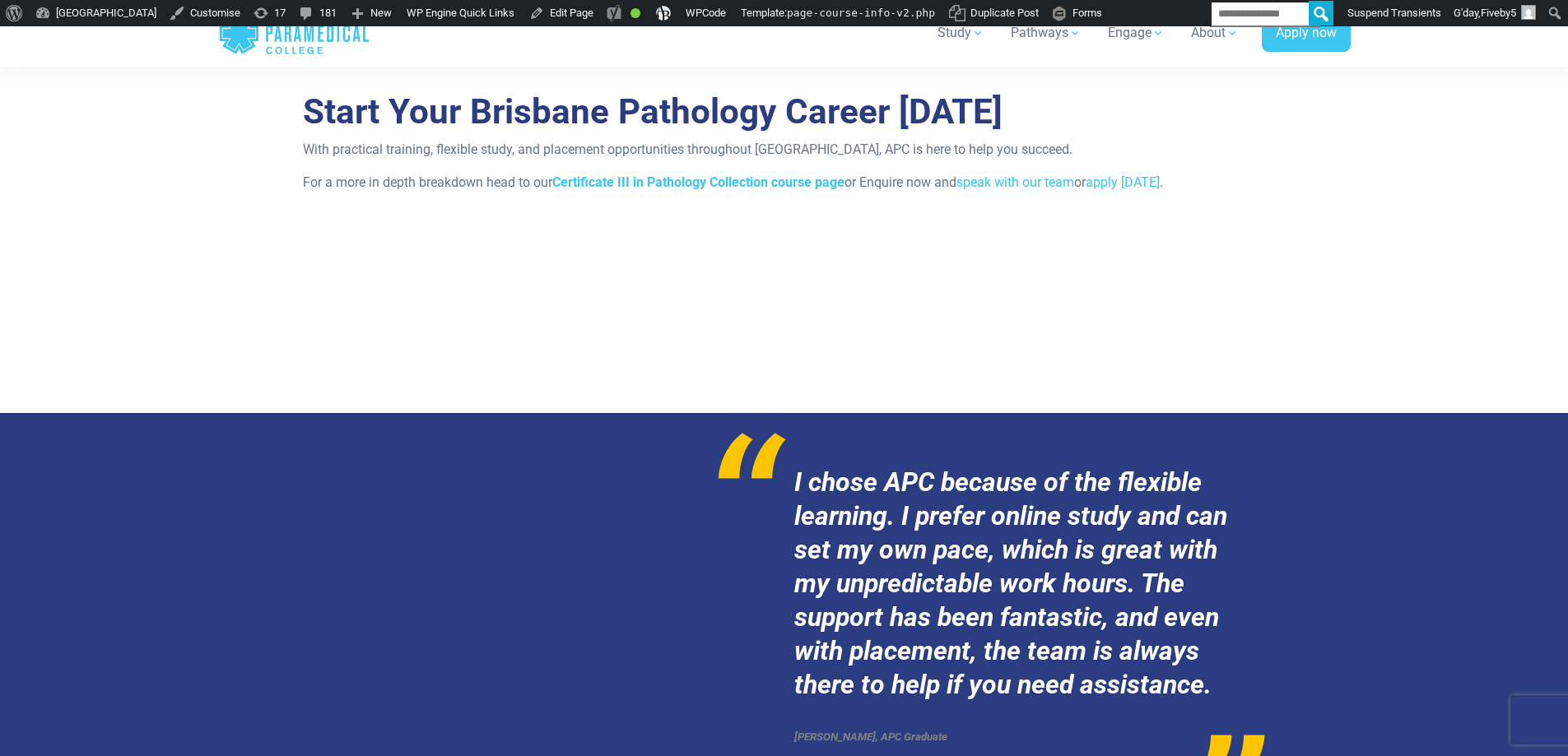
scroll to position [2551, 0]
